Goal: Information Seeking & Learning: Learn about a topic

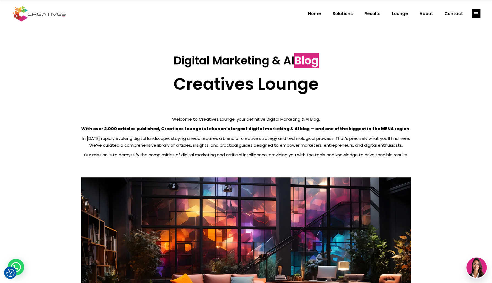
click at [173, 129] on strong "With over 2,000 articles published, Creatives Lounge is Lebanon’s largest digit…" at bounding box center [245, 129] width 329 height 6
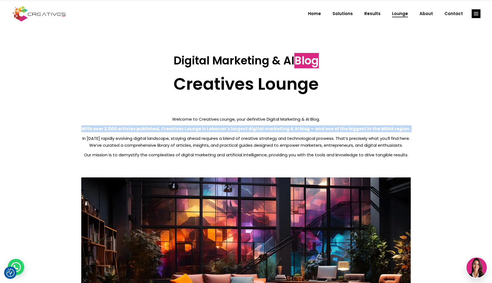
click at [173, 129] on strong "With over 2,000 articles published, Creatives Lounge is Lebanon’s largest digit…" at bounding box center [245, 129] width 329 height 6
copy div "With over 2,000 articles published, Creatives Lounge is Lebanon’s largest digit…"
